Goal: Use online tool/utility: Utilize a website feature to perform a specific function

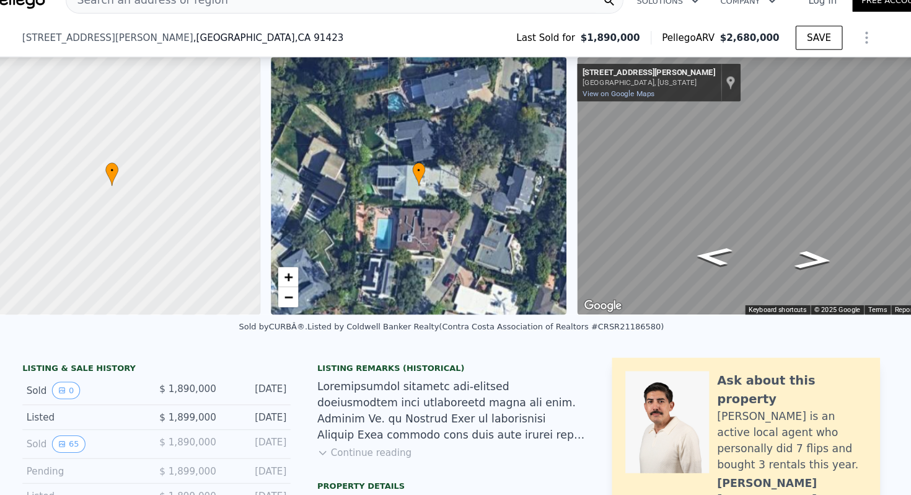
scroll to position [0, 29]
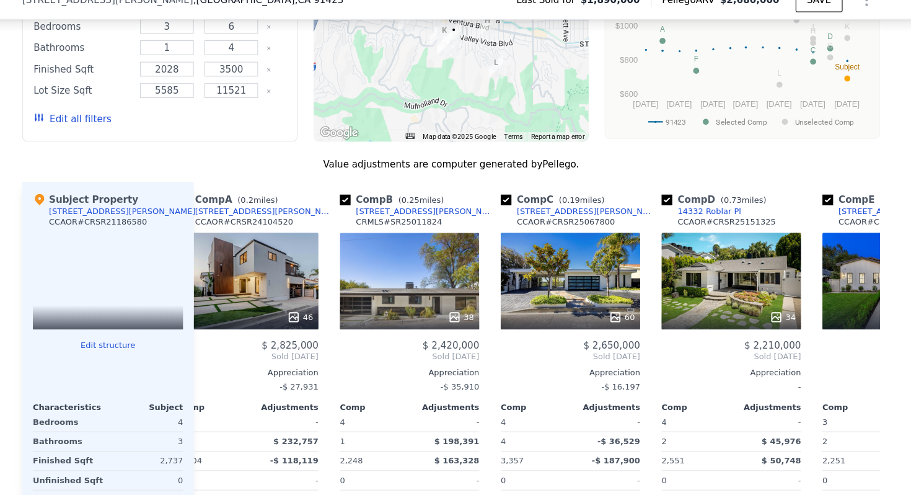
type input "$ 2,666,000"
type input "$ 445,844"
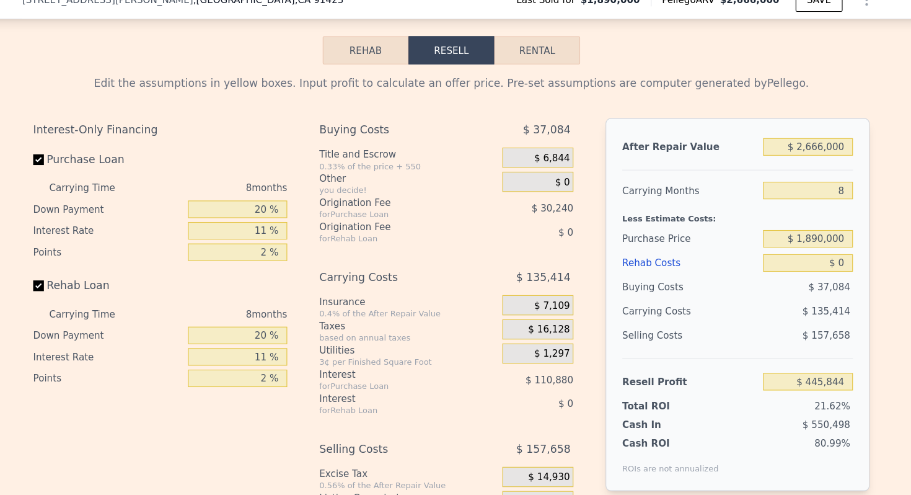
scroll to position [2109, 0]
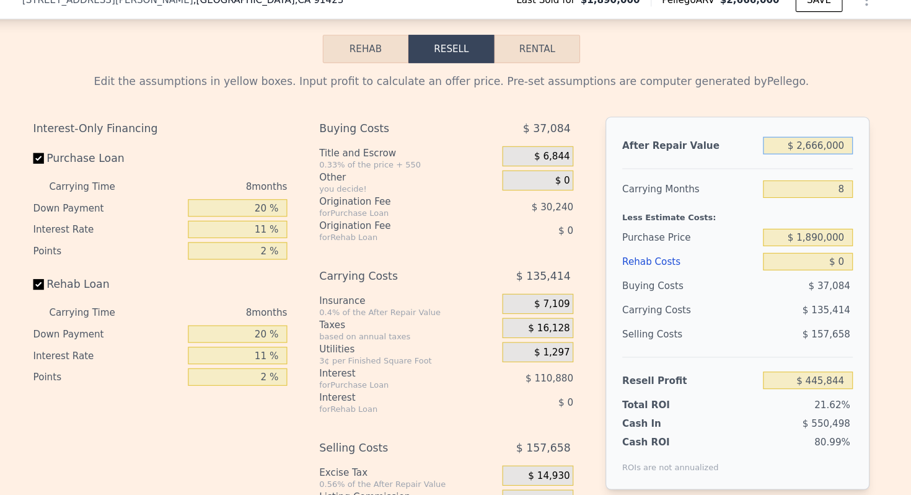
click at [790, 144] on input "$ 2,666,000" at bounding box center [785, 152] width 83 height 16
drag, startPoint x: 786, startPoint y: 99, endPoint x: 858, endPoint y: 99, distance: 71.9
click at [858, 99] on div "Edit the assumptions in yellow boxes. Input profit to calculate an offer price.…" at bounding box center [456, 306] width 910 height 461
type input "$ 25"
type input "-$ 2,055,916"
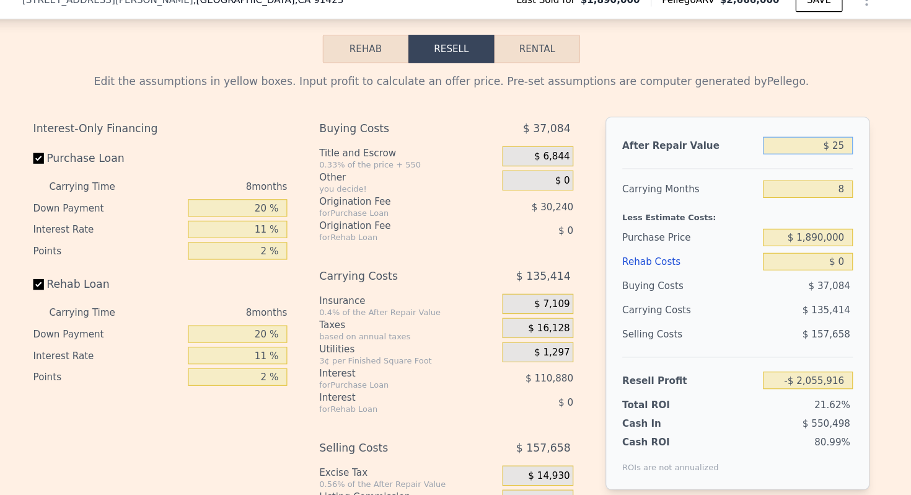
type input "$ 250"
type input "-$ 2,055,704"
type input "$ 2,500"
type input "-$ 2,053,594"
type input "$ 25,000"
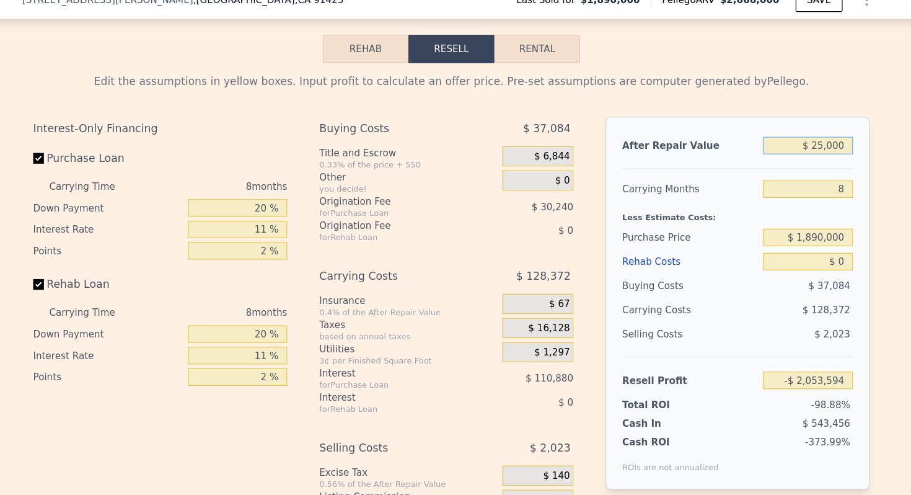
type input "-$ 2,032,479"
type input "$ 250,000"
type input "-$ 1,821,339"
type input "$ 2,500,000"
type input "$ 290,069"
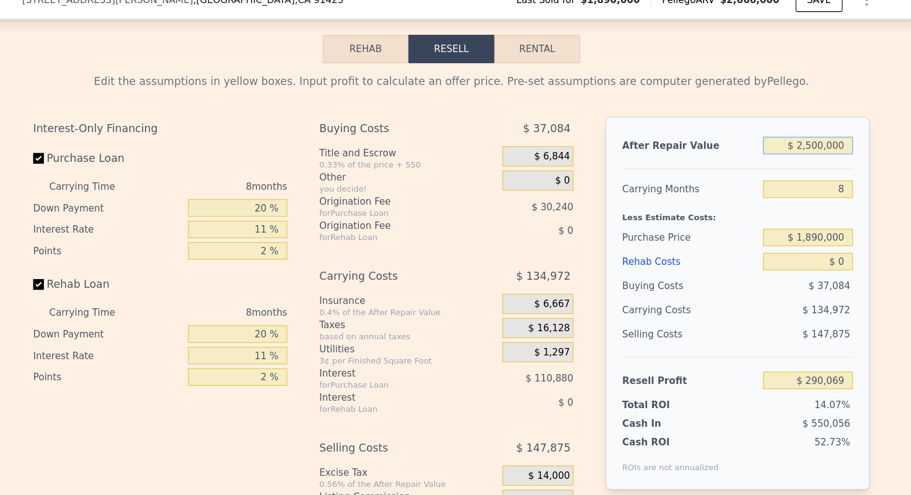
type input "$ 2,500,000"
drag, startPoint x: 786, startPoint y: 185, endPoint x: 847, endPoint y: 185, distance: 61.4
click at [849, 185] on div "Edit the assumptions in yellow boxes. Input profit to calculate an offer price.…" at bounding box center [455, 306] width 793 height 461
type input "$ 1,725,000"
click at [816, 251] on input "$ 0" at bounding box center [785, 259] width 83 height 16
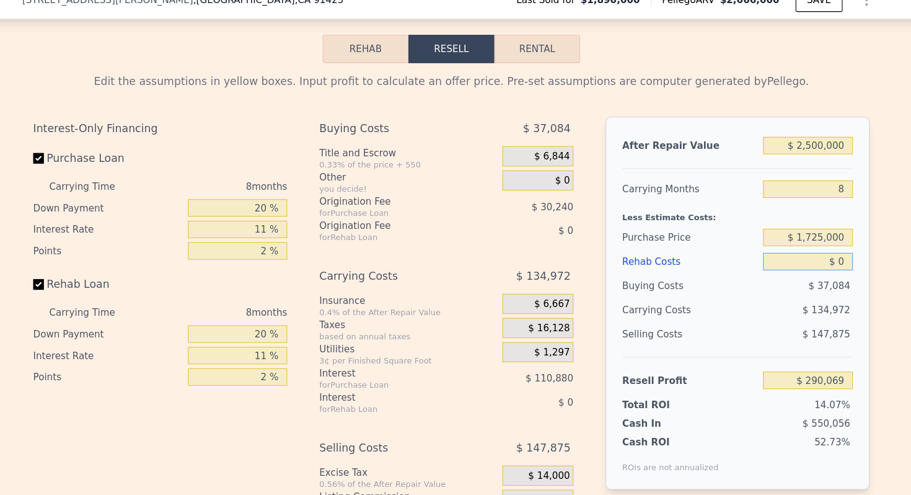
type input "$ 467,939"
type input "$ 30"
type input "$ 467,909"
type input "$ 300"
type input "$ 467,618"
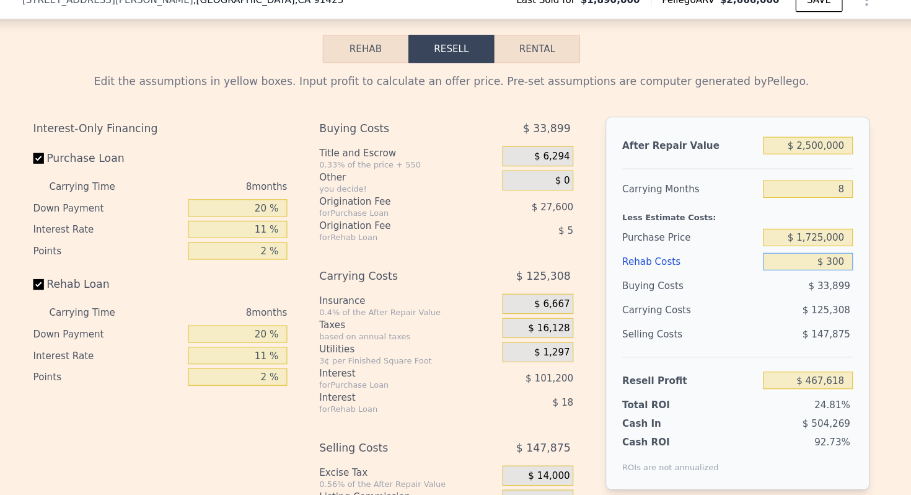
type input "$ 3,000"
type input "$ 464,715"
type input "$ 30,000"
type input "$ 435,699"
type input "$ 300,000"
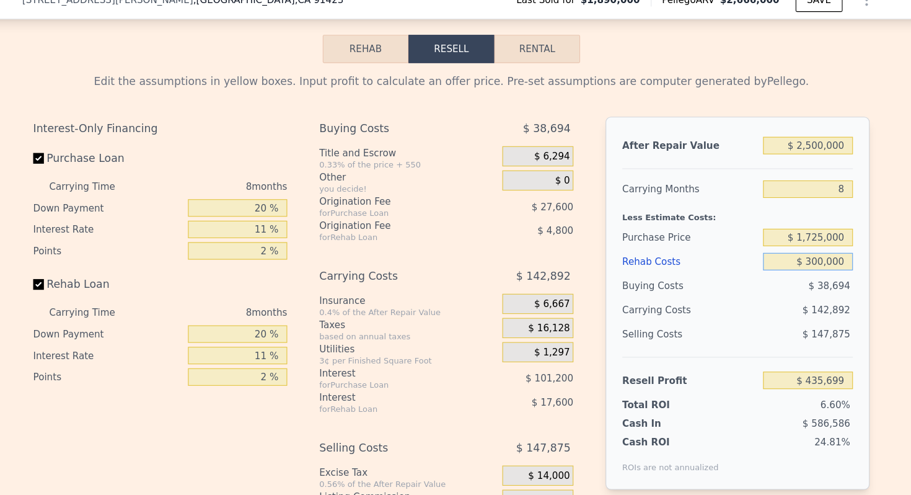
type input "$ 145,539"
type input "$ 300,000"
click at [751, 293] on div "$ 142,892" at bounding box center [761, 304] width 131 height 22
click at [821, 184] on input "8" at bounding box center [785, 192] width 83 height 16
type input "6"
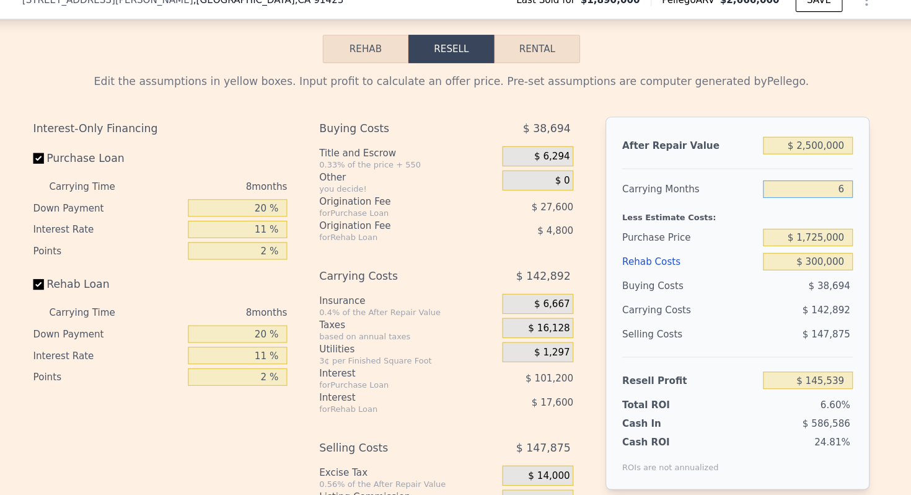
type input "$ 181,262"
type input "6"
click at [694, 226] on div "Purchase Price" at bounding box center [676, 237] width 125 height 22
click at [728, 270] on div "Buying Costs" at bounding box center [676, 281] width 125 height 22
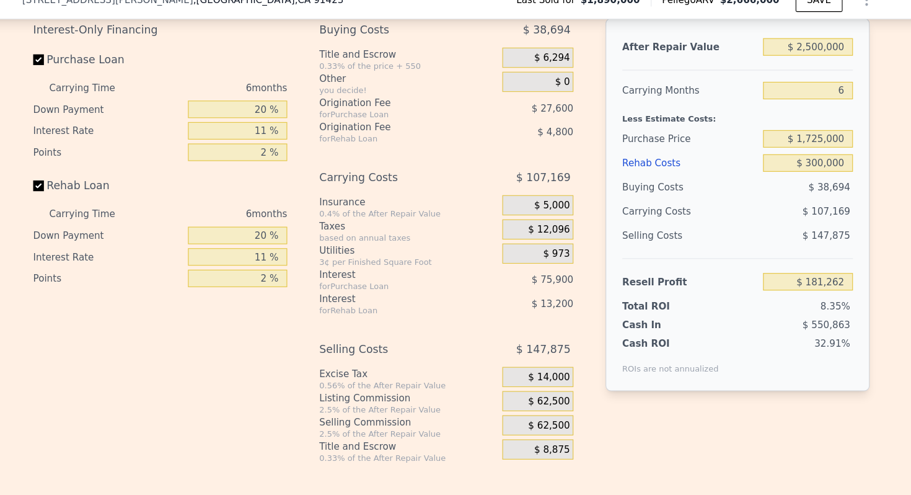
scroll to position [2204, 0]
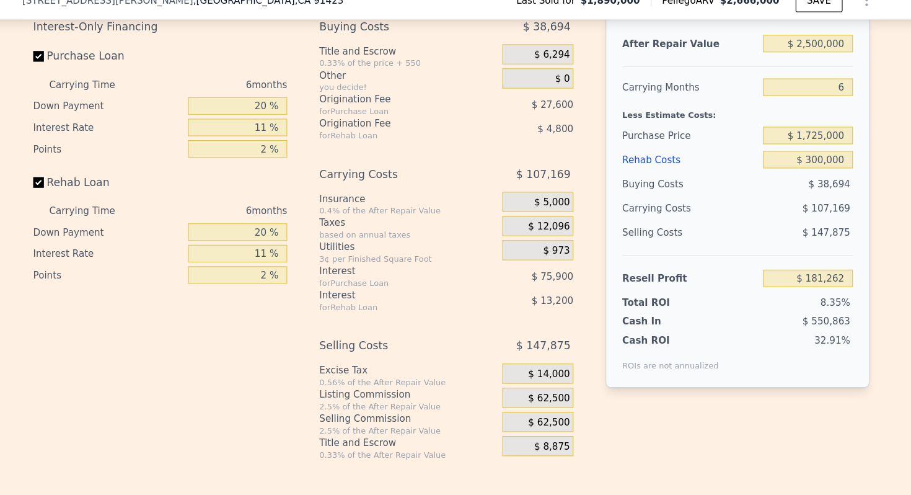
type input "$ 2,666,000"
type input "8"
type input "$ 0"
type input "$ 445,844"
drag, startPoint x: 793, startPoint y: 163, endPoint x: 862, endPoint y: 160, distance: 68.3
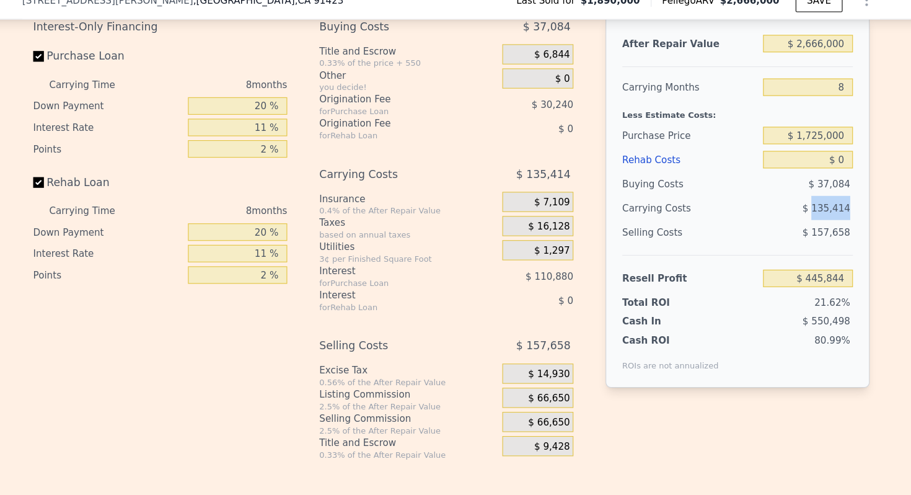
click at [862, 160] on div "Edit the assumptions in yellow boxes. Input profit to calculate an offer price.…" at bounding box center [456, 211] width 910 height 461
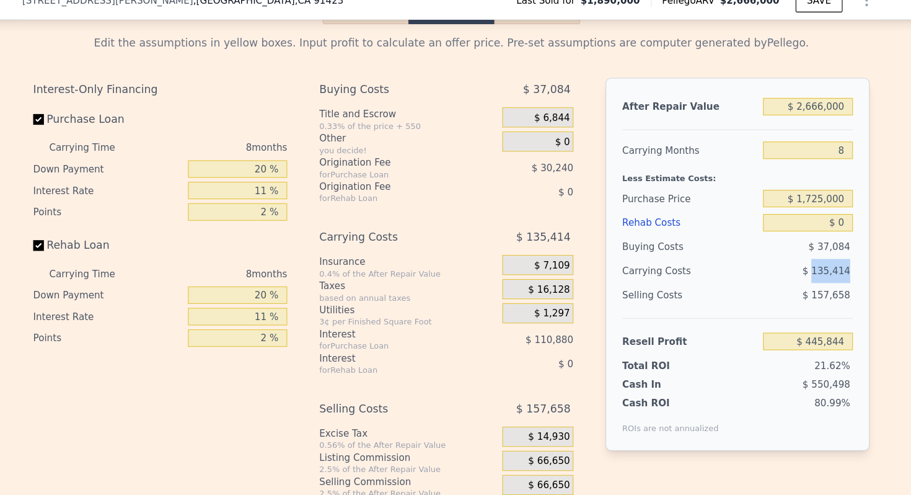
scroll to position [2142, 0]
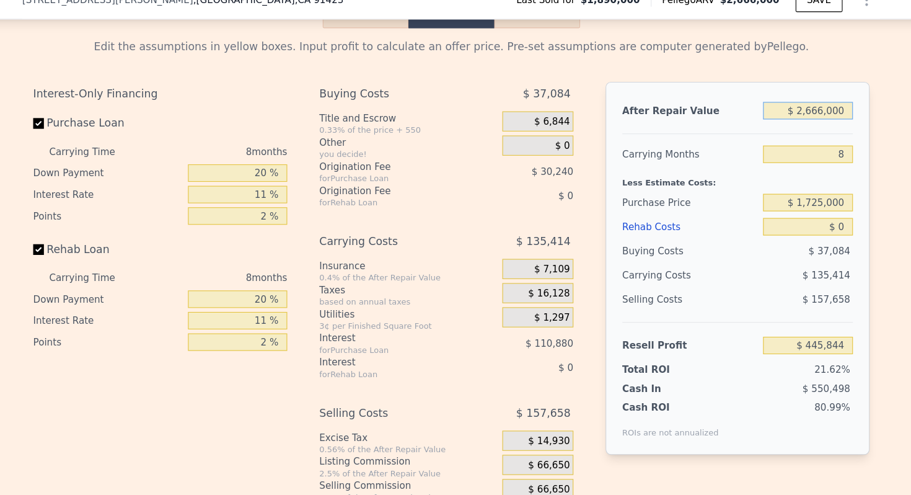
drag, startPoint x: 784, startPoint y: 69, endPoint x: 875, endPoint y: 73, distance: 91.2
click at [875, 73] on div "Edit the assumptions in yellow boxes. Input profit to calculate an offer price.…" at bounding box center [456, 273] width 910 height 461
type input "$ 26"
type input "-$ 2,055,915"
type input "$ 260"
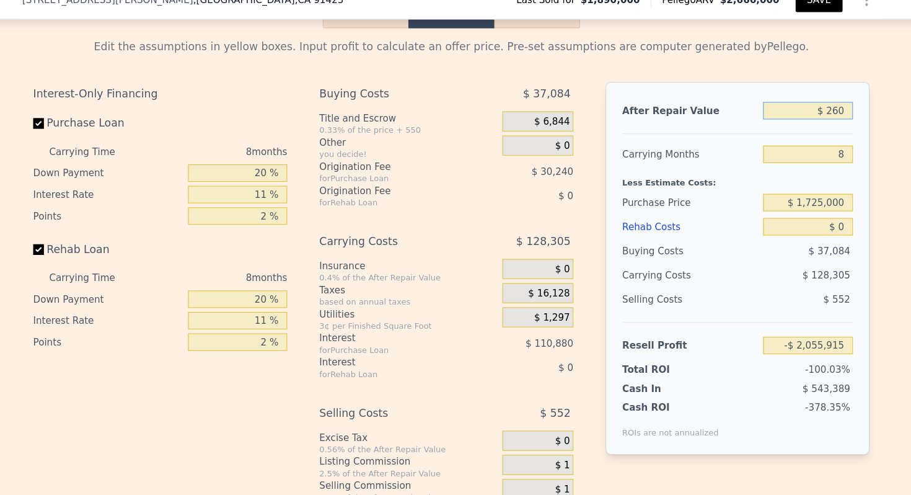
type input "-$ 2,055,696"
type input "$ 2,600"
type input "-$ 2,053,500"
type input "$ 260"
type input "-$ 2,055,696"
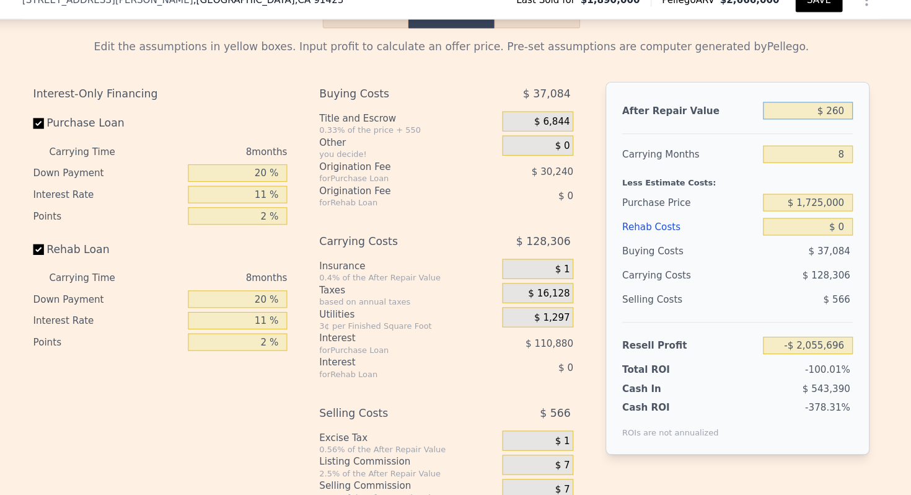
type input "$ 26"
type input "-$ 2,055,915"
type input "$ 2"
type input "-$ 2,055,937"
type input "$ 25"
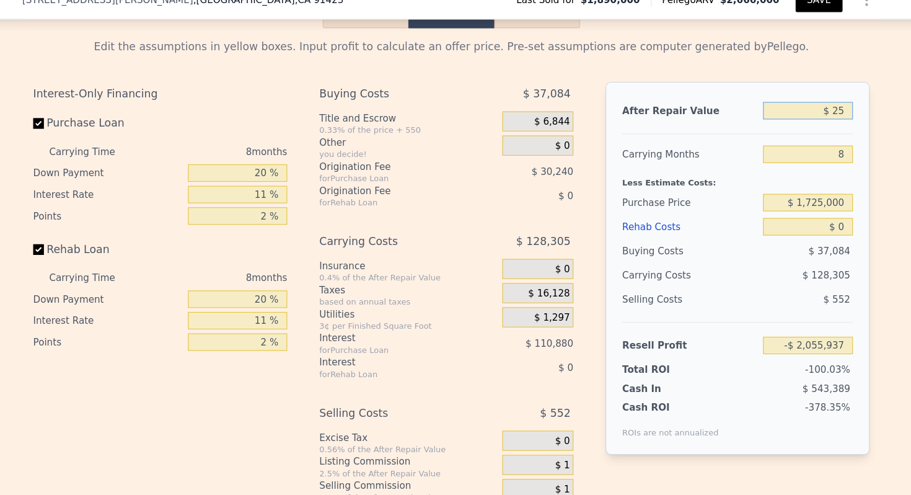
type input "-$ 2,055,916"
type input "$ 250"
type input "-$ 2,055,704"
type input "$ 2,500"
type input "-$ 2,053,594"
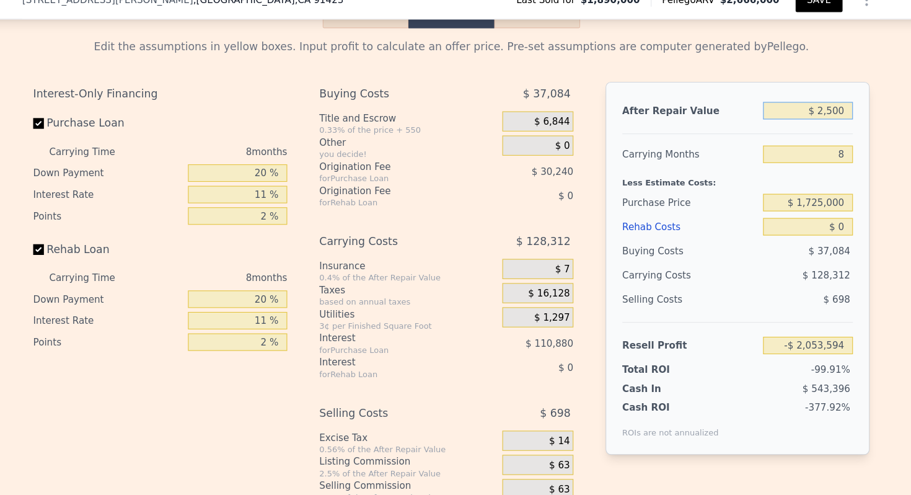
type input "$ 25,000"
type input "-$ 2,032,479"
type input "$ 250,000"
type input "-$ 1,821,339"
type input "$ 2,500,000"
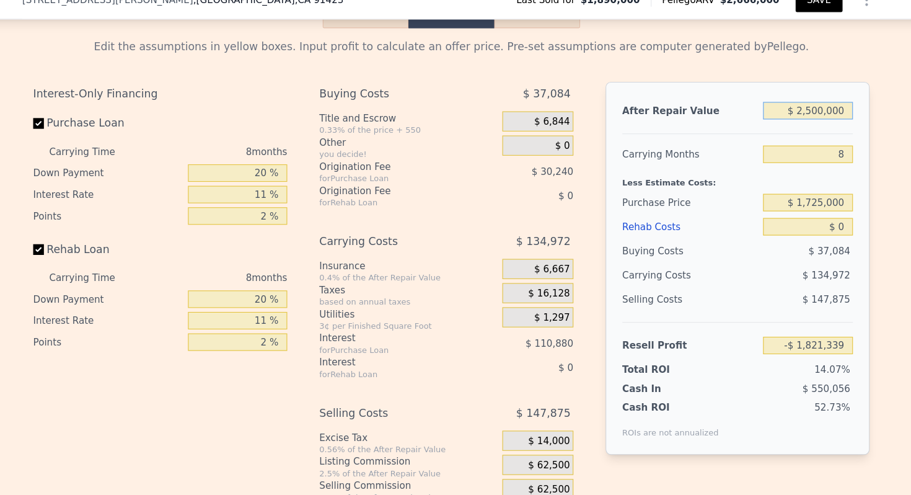
type input "$ 290,069"
type input "$ 2,500,000"
click at [819, 152] on input "8" at bounding box center [785, 160] width 83 height 16
type input "6"
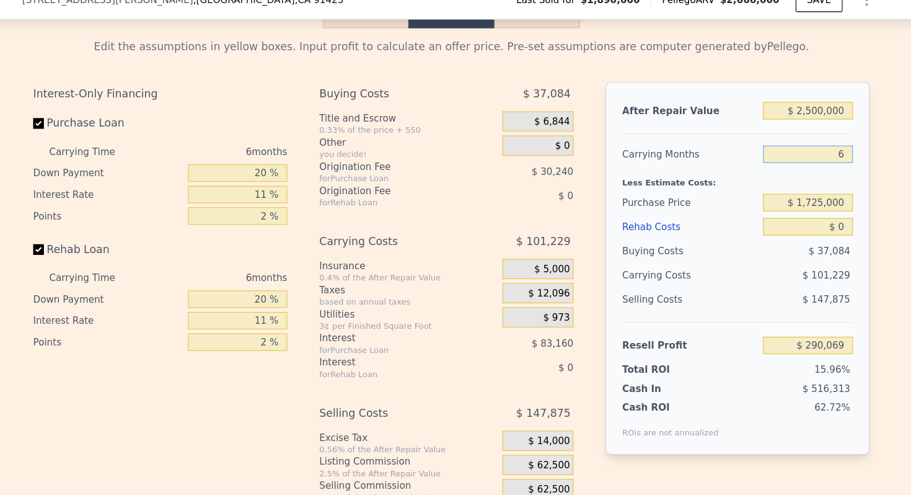
type input "$ 323,812"
type input "6"
click at [813, 219] on input "$ 0" at bounding box center [785, 227] width 83 height 16
type input "$ 30"
type input "$ 323,782"
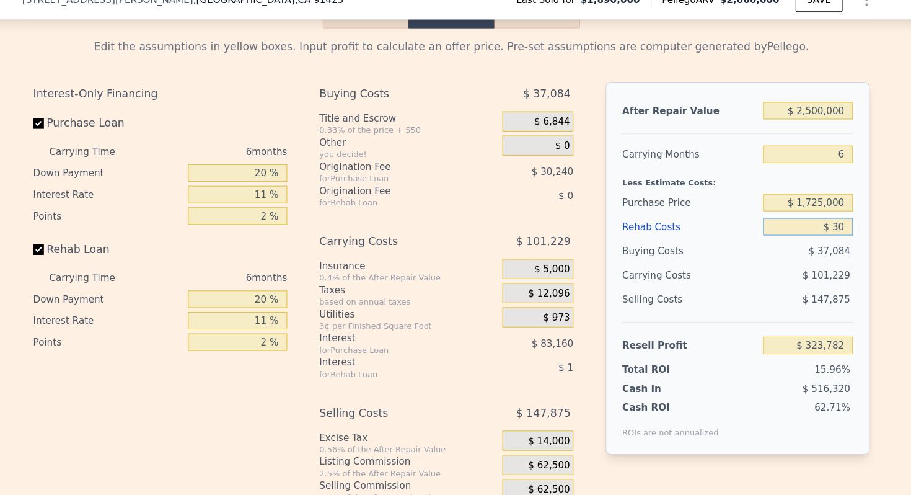
type input "$ 300"
type input "$ 323,495"
type input "$ 3,000"
type input "$ 320,632"
type input "$ 30,000"
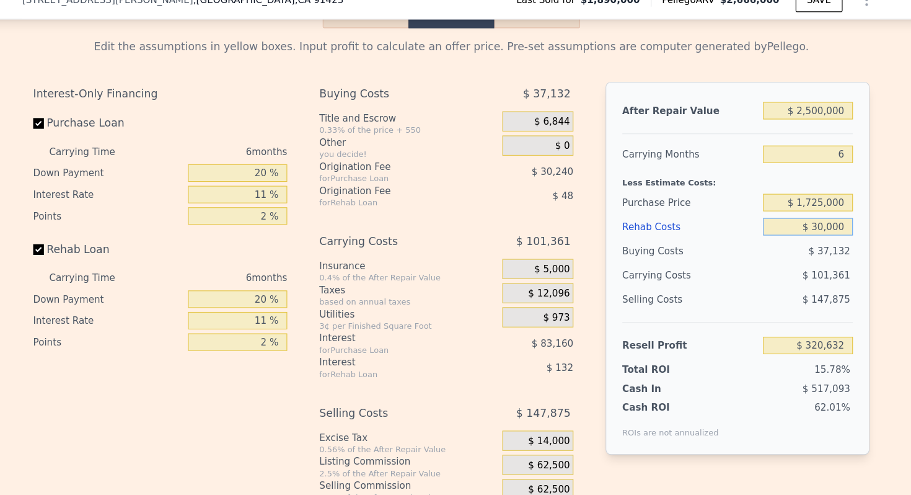
type input "$ 292,012"
type input "$ 300,000"
type input "$ 5,812"
type input "$ 300,000"
click at [753, 260] on div "$ 114,429" at bounding box center [761, 271] width 131 height 22
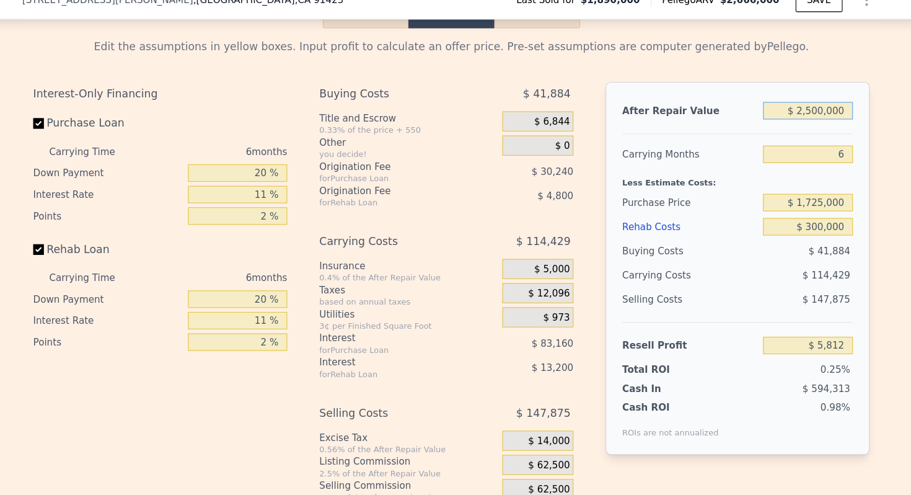
click at [790, 112] on input "$ 2,500,000" at bounding box center [785, 120] width 83 height 16
type input "$ 200,000"
type input "-$ 2,154,049"
type input "$ 2,600,000"
type input "$ 99,719"
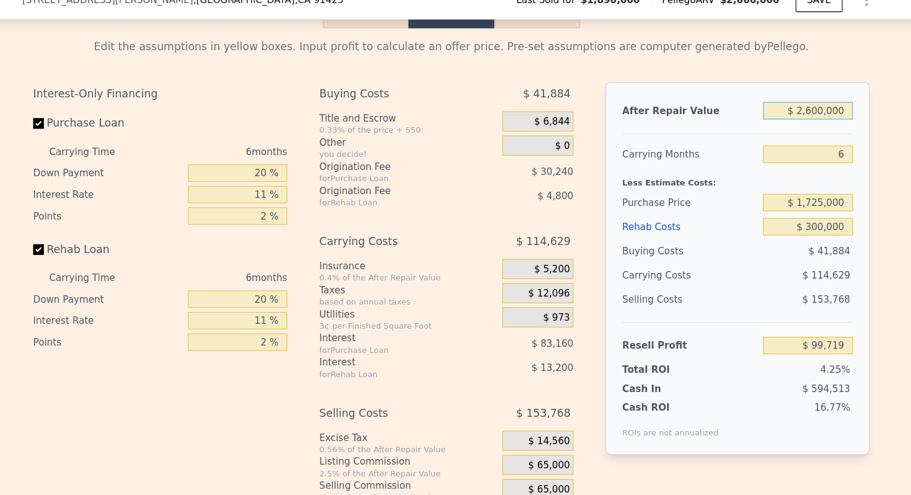
type input "$ 2,600,000"
click at [723, 216] on div "Rehab Costs" at bounding box center [676, 227] width 125 height 22
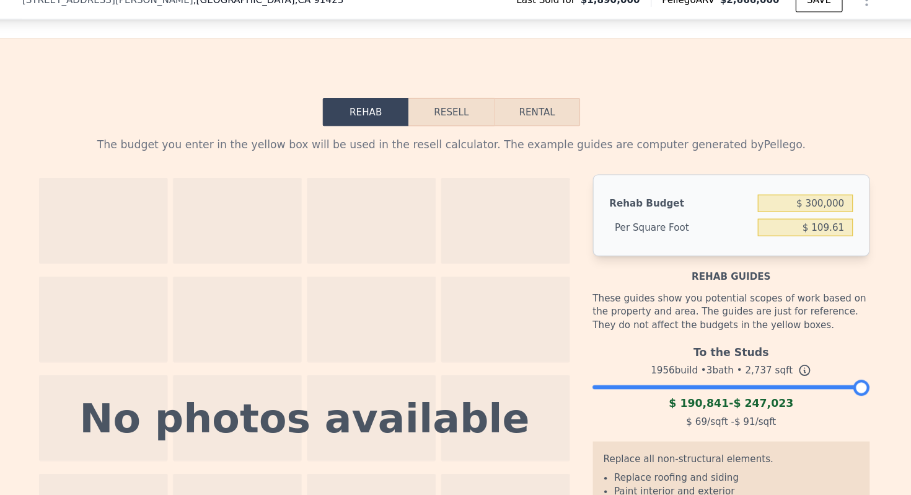
scroll to position [1852, 0]
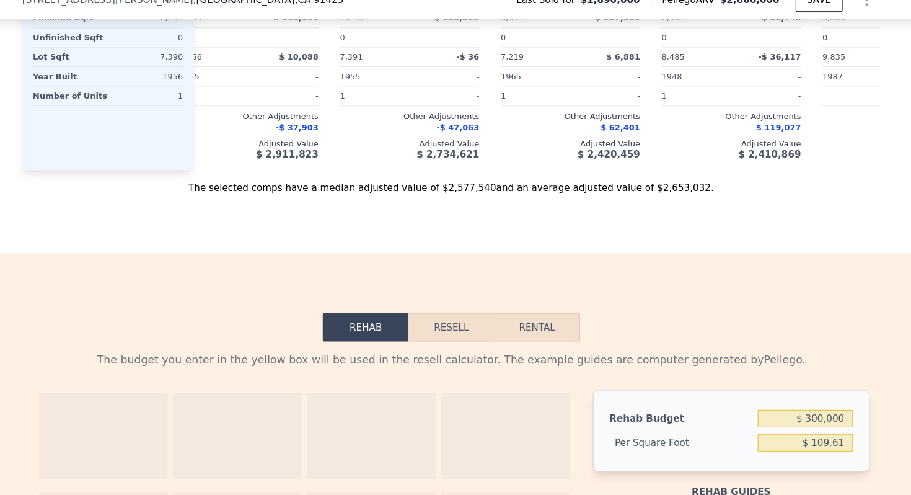
click at [457, 307] on button "Resell" at bounding box center [455, 320] width 79 height 26
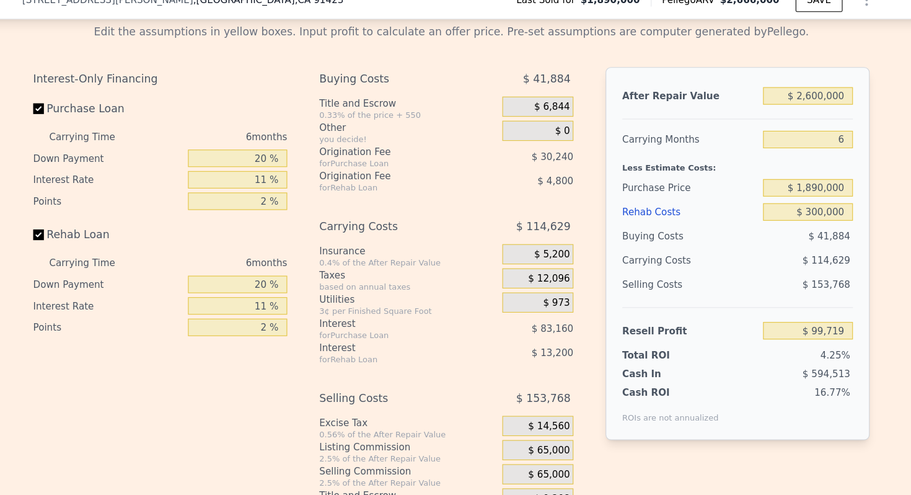
scroll to position [2151, 0]
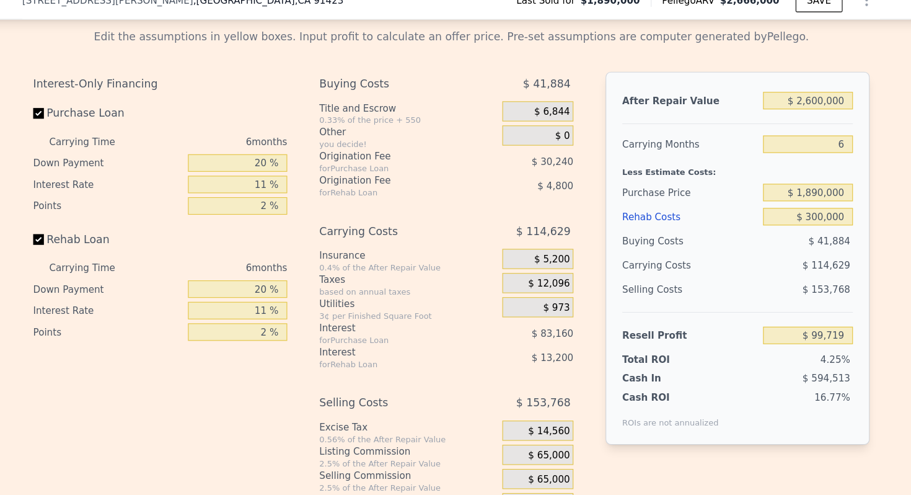
type input "$ 2,666,000"
type input "8"
type input "$ 0"
type input "$ 445,844"
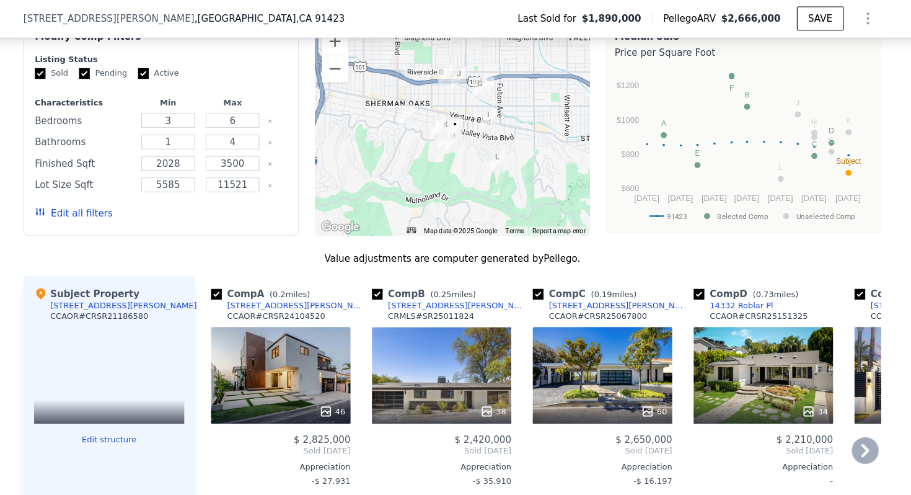
scroll to position [1377, 0]
